Goal: Find contact information: Obtain details needed to contact an individual or organization

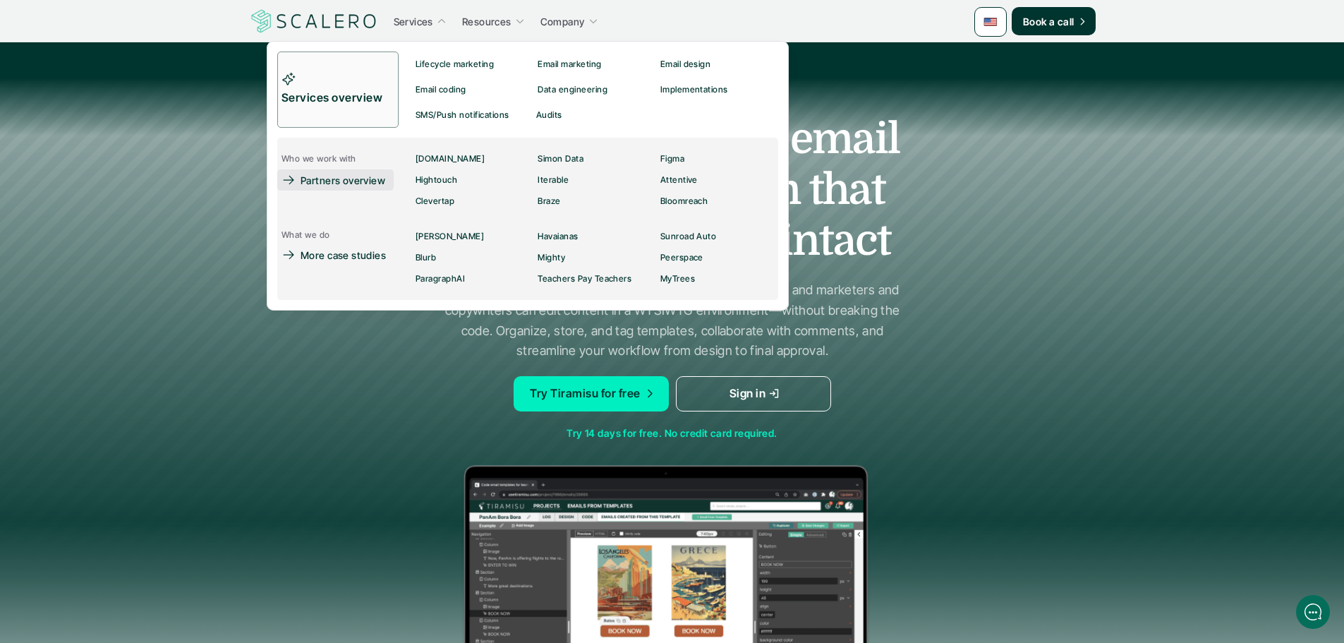
click at [365, 180] on p "Partners overview" at bounding box center [342, 180] width 85 height 15
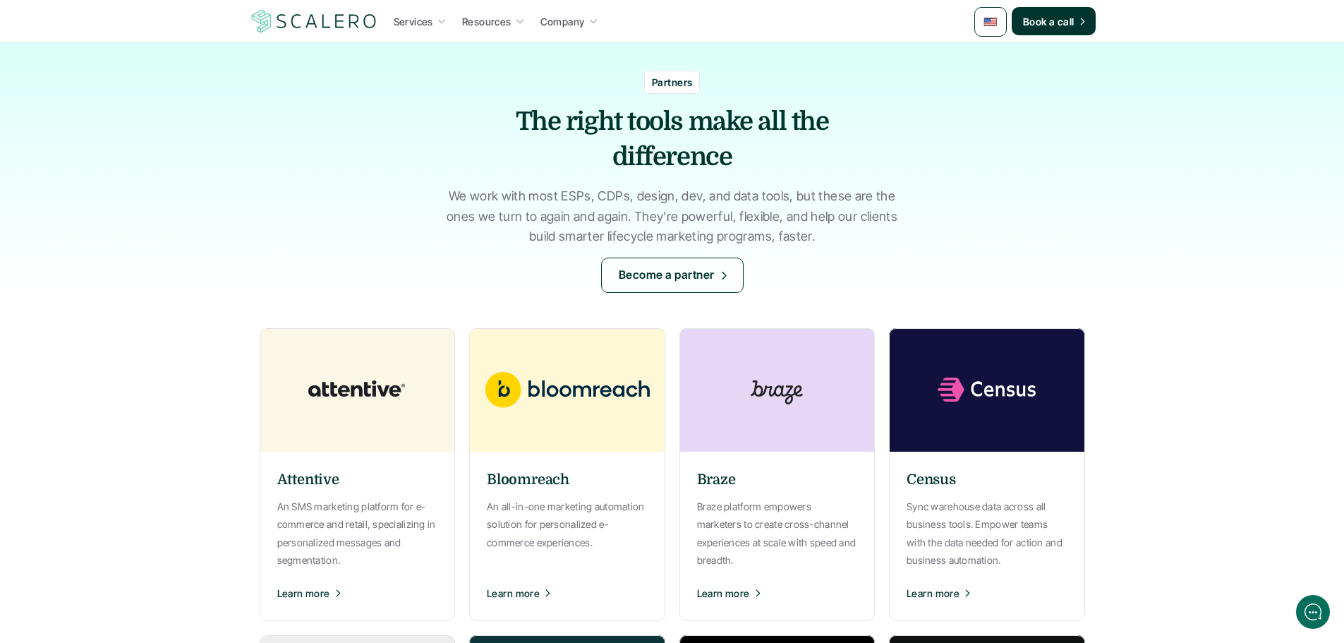
click at [962, 247] on div "Partners The right tools make all the difference We work with most ESPs, CDPs, …" at bounding box center [672, 167] width 1344 height 250
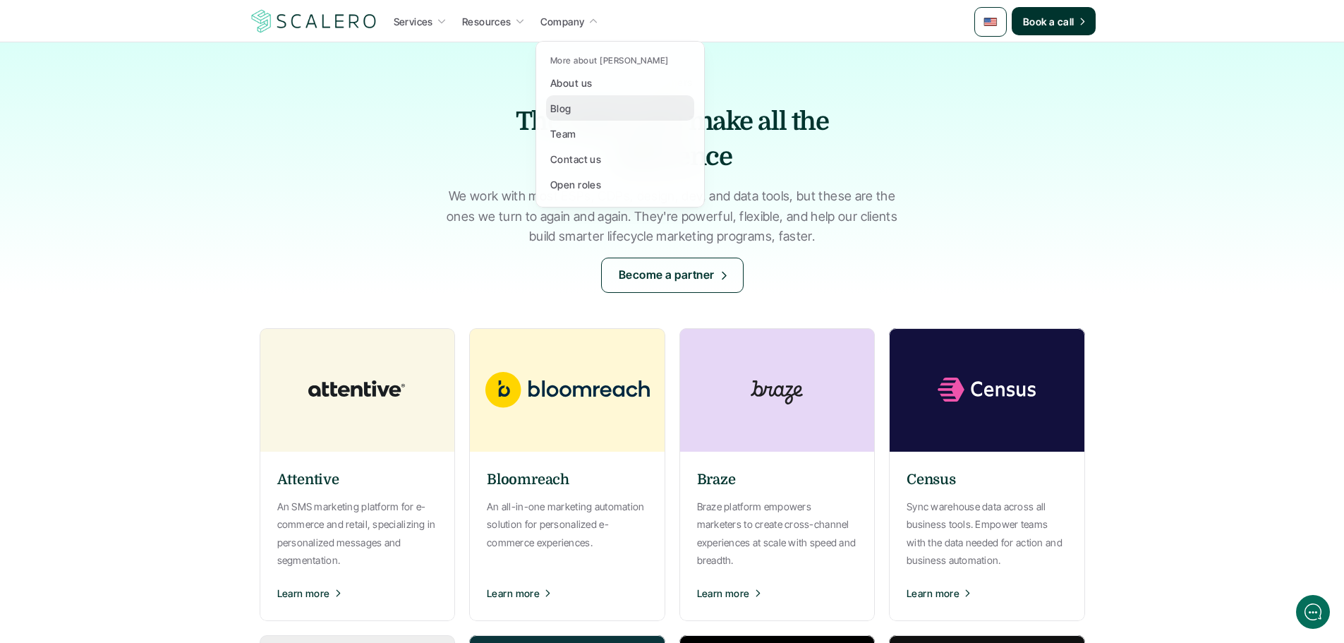
click at [567, 115] on p "Blog" at bounding box center [560, 108] width 21 height 15
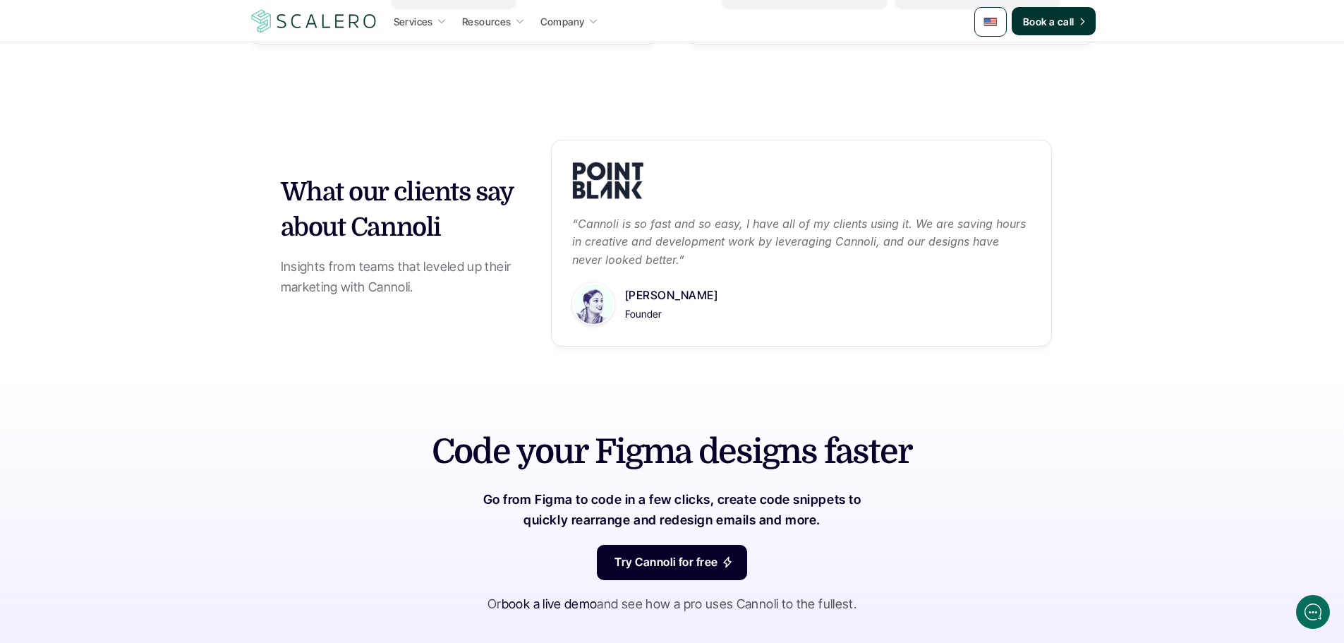
scroll to position [1560, 0]
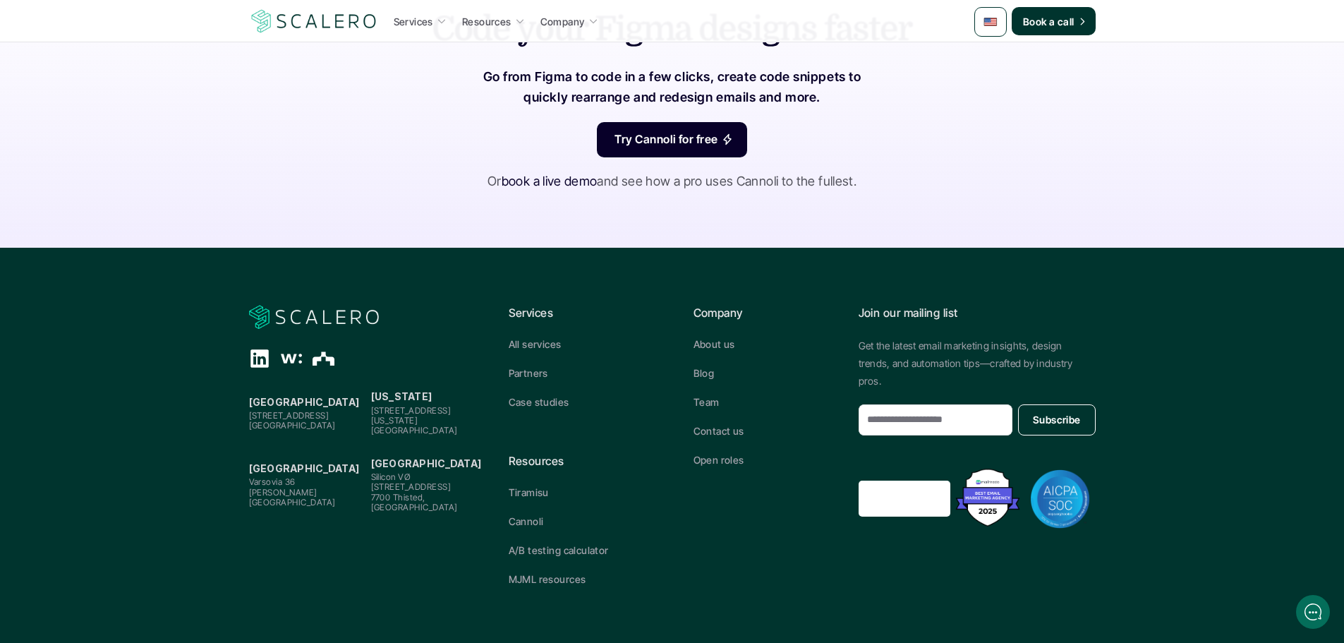
click at [389, 412] on span "[STREET_ADDRESS]" at bounding box center [411, 410] width 80 height 11
copy span "[STREET_ADDRESS]"
drag, startPoint x: 454, startPoint y: 418, endPoint x: 366, endPoint y: 408, distance: 88.7
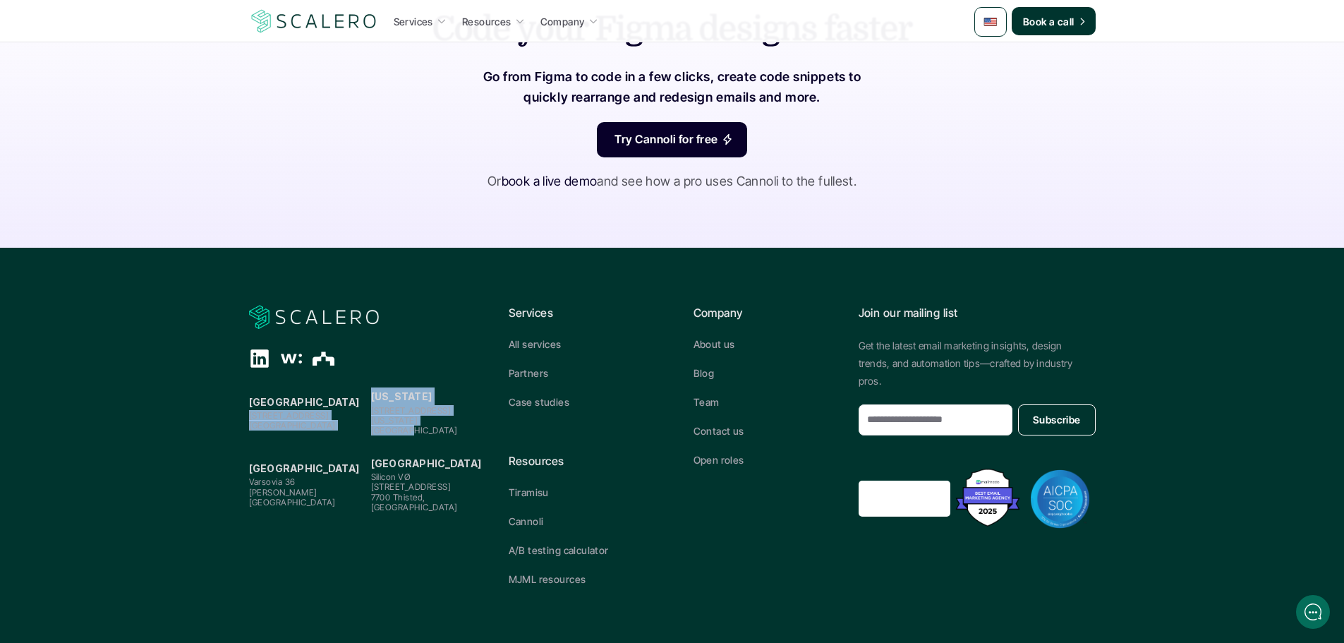
click at [366, 408] on div "[GEOGRAPHIC_DATA][STREET_ADDRESS] [US_STATE][GEOGRAPHIC_DATA][STREET_ADDRESS][U…" at bounding box center [367, 411] width 237 height 48
click at [444, 425] on span "[US_STATE][GEOGRAPHIC_DATA]" at bounding box center [414, 425] width 87 height 20
drag, startPoint x: 456, startPoint y: 419, endPoint x: 369, endPoint y: 412, distance: 87.7
click at [369, 412] on div "[GEOGRAPHIC_DATA][STREET_ADDRESS] [US_STATE][GEOGRAPHIC_DATA][STREET_ADDRESS][U…" at bounding box center [367, 411] width 237 height 48
copy p "[STREET_ADDRESS][US_STATE]"
